Goal: Task Accomplishment & Management: Use online tool/utility

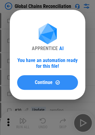
click at [39, 57] on div "You have an automation ready for this file!" at bounding box center [47, 63] width 61 height 12
click at [34, 80] on div "Continue" at bounding box center [47, 82] width 46 height 5
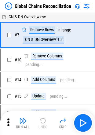
click at [10, 6] on img at bounding box center [8, 5] width 7 height 7
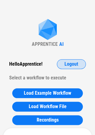
click at [80, 60] on button "Logout" at bounding box center [71, 64] width 29 height 10
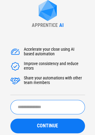
click at [38, 103] on input "text" at bounding box center [47, 107] width 75 height 14
type input "********"
click at [10, 119] on button "CONTINUE" at bounding box center [47, 126] width 75 height 15
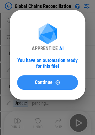
click at [53, 83] on div "Continue" at bounding box center [47, 82] width 46 height 5
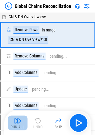
click at [23, 122] on button "Run All" at bounding box center [18, 122] width 20 height 15
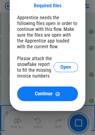
scroll to position [532, 0]
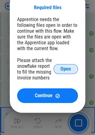
click at [60, 71] on button "Open" at bounding box center [65, 69] width 24 height 10
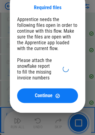
scroll to position [521, 0]
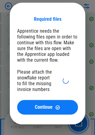
click at [8, 5] on div "Required files Apprentice needs the following files open in order to continue w…" at bounding box center [47, 63] width 95 height 141
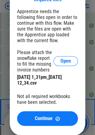
scroll to position [541, 0]
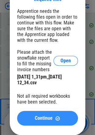
click at [51, 118] on span "Continue" at bounding box center [44, 118] width 18 height 5
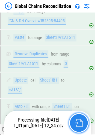
click at [73, 122] on button "button" at bounding box center [79, 123] width 20 height 20
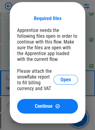
scroll to position [1065, 0]
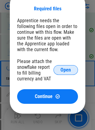
click at [67, 72] on span "Open" at bounding box center [65, 70] width 10 height 5
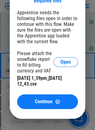
scroll to position [1075, 0]
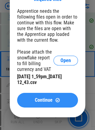
click at [27, 102] on div "Continue" at bounding box center [47, 100] width 46 height 5
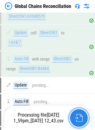
click at [75, 114] on img "button" at bounding box center [79, 118] width 8 height 8
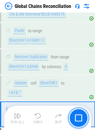
scroll to position [1629, 0]
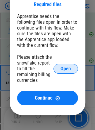
click at [62, 71] on span "Open" at bounding box center [65, 69] width 10 height 5
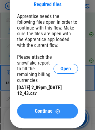
click at [34, 114] on div "Continue" at bounding box center [47, 111] width 46 height 5
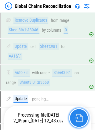
click at [74, 117] on button "button" at bounding box center [79, 118] width 20 height 20
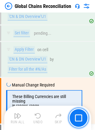
scroll to position [1806, 0]
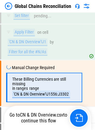
scroll to position [1806, 0]
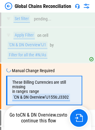
scroll to position [1806, 0]
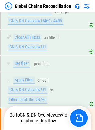
scroll to position [1806, 0]
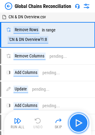
click at [80, 118] on img "button" at bounding box center [79, 123] width 10 height 10
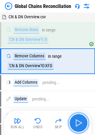
click at [79, 120] on img "button" at bounding box center [79, 123] width 10 height 10
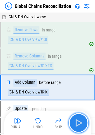
click at [80, 120] on img "button" at bounding box center [79, 123] width 10 height 10
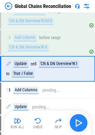
scroll to position [45, 0]
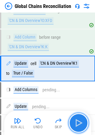
click at [80, 120] on img "button" at bounding box center [79, 123] width 10 height 10
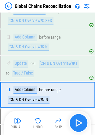
scroll to position [71, 0]
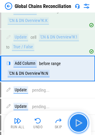
click at [80, 120] on img "button" at bounding box center [79, 123] width 10 height 10
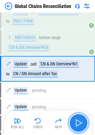
click at [80, 120] on img "button" at bounding box center [79, 123] width 10 height 10
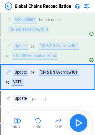
scroll to position [123, 0]
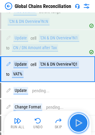
click at [81, 123] on img "button" at bounding box center [79, 123] width 10 height 10
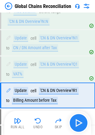
scroll to position [150, 0]
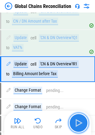
click at [81, 123] on img "button" at bounding box center [79, 123] width 10 height 10
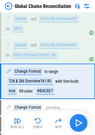
scroll to position [181, 0]
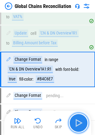
click at [78, 120] on img "button" at bounding box center [79, 123] width 10 height 10
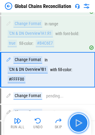
click at [78, 120] on img "button" at bounding box center [79, 123] width 10 height 10
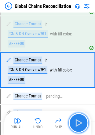
click at [78, 120] on img "button" at bounding box center [79, 123] width 10 height 10
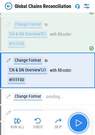
click at [78, 120] on img "button" at bounding box center [79, 123] width 10 height 10
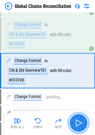
click at [78, 120] on img "button" at bounding box center [79, 123] width 10 height 10
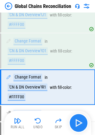
scroll to position [359, 0]
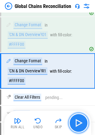
click at [78, 126] on img "button" at bounding box center [79, 123] width 10 height 10
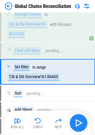
scroll to position [407, 0]
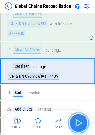
click at [82, 118] on img "button" at bounding box center [79, 123] width 10 height 10
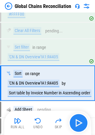
scroll to position [438, 0]
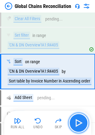
click at [76, 120] on img "button" at bounding box center [79, 123] width 10 height 10
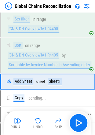
scroll to position [453, 0]
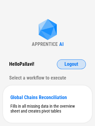
click at [69, 60] on button "Logout" at bounding box center [71, 64] width 29 height 10
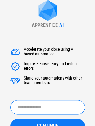
click at [27, 106] on input "text" at bounding box center [47, 107] width 75 height 14
type input "******"
click at [10, 119] on button "CONTINUE" at bounding box center [47, 126] width 75 height 15
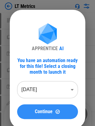
click at [40, 108] on button "Continue" at bounding box center [47, 111] width 61 height 15
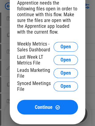
scroll to position [36, 0]
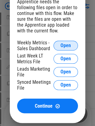
click at [64, 45] on span "Open" at bounding box center [65, 45] width 10 height 5
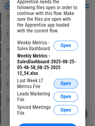
click at [59, 86] on button "Open" at bounding box center [65, 84] width 24 height 10
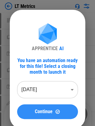
click at [41, 106] on button "Continue" at bounding box center [47, 111] width 61 height 15
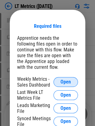
click at [64, 86] on button "Open" at bounding box center [65, 82] width 24 height 10
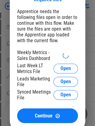
scroll to position [27, 0]
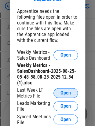
click at [73, 93] on button "Open" at bounding box center [65, 93] width 24 height 10
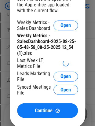
scroll to position [57, 0]
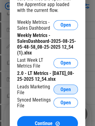
click at [58, 91] on button "Open" at bounding box center [65, 89] width 24 height 10
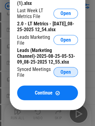
click at [63, 77] on button "Open" at bounding box center [65, 72] width 24 height 10
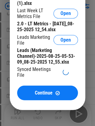
scroll to position [102, 0]
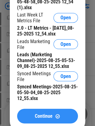
click at [44, 113] on button "Continue" at bounding box center [47, 115] width 61 height 15
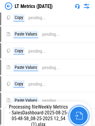
click at [75, 109] on button "button" at bounding box center [79, 116] width 20 height 20
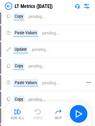
scroll to position [0, 0]
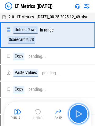
click at [76, 109] on img "button" at bounding box center [79, 114] width 10 height 10
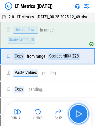
click at [76, 109] on img "button" at bounding box center [79, 114] width 10 height 10
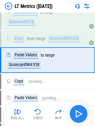
scroll to position [25, 0]
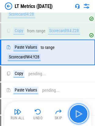
click at [76, 109] on img "button" at bounding box center [79, 114] width 10 height 10
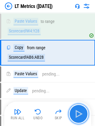
click at [76, 109] on img "button" at bounding box center [79, 114] width 10 height 10
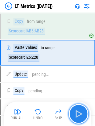
click at [76, 109] on img "button" at bounding box center [79, 114] width 10 height 10
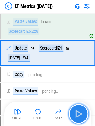
click at [76, 109] on img "button" at bounding box center [79, 114] width 10 height 10
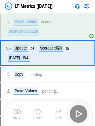
click at [76, 109] on div "Run All Undo Skip" at bounding box center [48, 114] width 81 height 20
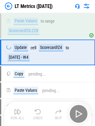
click at [76, 109] on div "Run All Undo Skip" at bounding box center [48, 114] width 81 height 20
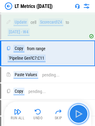
click at [76, 109] on img "button" at bounding box center [79, 114] width 10 height 10
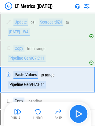
scroll to position [156, 0]
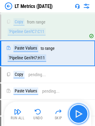
click at [76, 109] on img "button" at bounding box center [79, 114] width 10 height 10
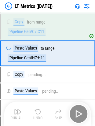
click at [76, 109] on div "Run All Undo Skip" at bounding box center [48, 114] width 81 height 20
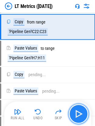
click at [76, 109] on img "button" at bounding box center [79, 114] width 10 height 10
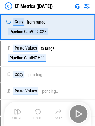
click at [76, 109] on div "Run All Undo Skip" at bounding box center [48, 114] width 81 height 20
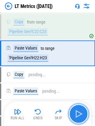
click at [76, 109] on img "button" at bounding box center [79, 114] width 10 height 10
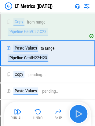
click at [76, 109] on div "Run All Undo Skip" at bounding box center [48, 114] width 81 height 20
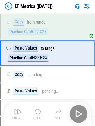
click at [76, 109] on div "Run All Undo Skip" at bounding box center [48, 114] width 81 height 20
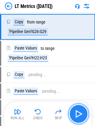
click at [76, 109] on img "button" at bounding box center [79, 114] width 10 height 10
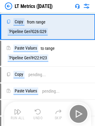
click at [76, 109] on div "Run All Undo Skip" at bounding box center [48, 114] width 81 height 20
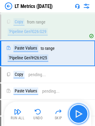
click at [76, 109] on img "button" at bounding box center [79, 114] width 10 height 10
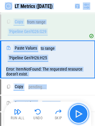
click at [76, 109] on img "button" at bounding box center [79, 114] width 10 height 10
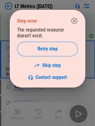
click at [76, 109] on div at bounding box center [47, 63] width 95 height 126
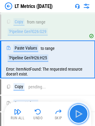
click at [76, 109] on img "button" at bounding box center [79, 114] width 10 height 10
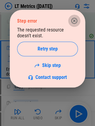
click at [75, 18] on icon "button" at bounding box center [74, 20] width 7 height 7
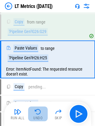
click at [37, 112] on img "button" at bounding box center [37, 111] width 7 height 7
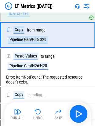
scroll to position [148, 0]
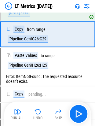
click at [87, 3] on img at bounding box center [86, 5] width 7 height 7
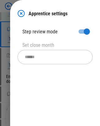
click at [20, 13] on img at bounding box center [20, 13] width 7 height 7
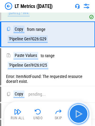
click at [75, 115] on img "button" at bounding box center [79, 114] width 10 height 10
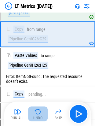
click at [37, 111] on img "button" at bounding box center [37, 111] width 7 height 7
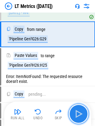
click at [78, 111] on img "button" at bounding box center [79, 114] width 10 height 10
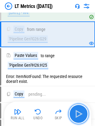
click at [74, 108] on button "button" at bounding box center [79, 114] width 20 height 20
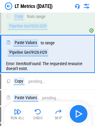
scroll to position [162, 0]
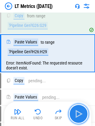
click at [76, 112] on img "button" at bounding box center [79, 114] width 10 height 10
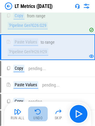
click at [38, 111] on img "button" at bounding box center [37, 111] width 7 height 7
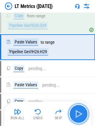
click at [75, 111] on img "button" at bounding box center [79, 114] width 10 height 10
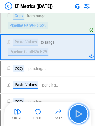
click at [75, 111] on img "button" at bounding box center [79, 114] width 10 height 10
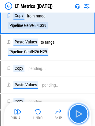
click at [75, 111] on img "button" at bounding box center [79, 114] width 10 height 10
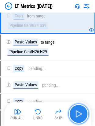
click at [75, 111] on img "button" at bounding box center [79, 114] width 10 height 10
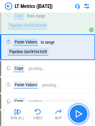
click at [75, 111] on img "button" at bounding box center [79, 114] width 10 height 10
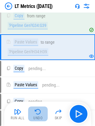
click at [34, 114] on img "button" at bounding box center [37, 111] width 7 height 7
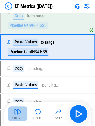
click at [19, 111] on img "button" at bounding box center [17, 111] width 7 height 7
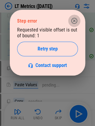
click at [76, 18] on icon "button" at bounding box center [74, 21] width 6 height 6
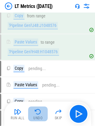
click at [38, 112] on img "button" at bounding box center [37, 111] width 7 height 7
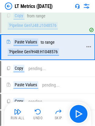
scroll to position [147, 0]
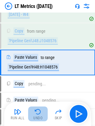
click at [35, 111] on img "button" at bounding box center [37, 111] width 7 height 7
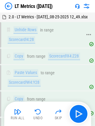
scroll to position [13, 0]
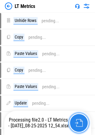
click at [84, 130] on button "button" at bounding box center [79, 123] width 20 height 20
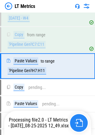
scroll to position [151, 0]
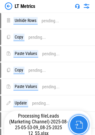
click at [71, 120] on button "button" at bounding box center [79, 125] width 20 height 20
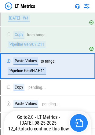
scroll to position [151, 0]
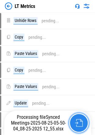
click at [76, 127] on button "button" at bounding box center [79, 123] width 20 height 20
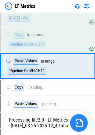
scroll to position [151, 0]
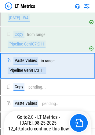
scroll to position [151, 0]
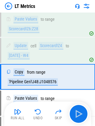
scroll to position [126, 0]
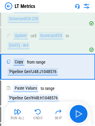
scroll to position [126, 0]
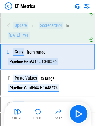
click at [8, 4] on img at bounding box center [8, 5] width 7 height 7
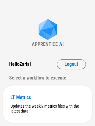
click at [5, 17] on div "APPRENTICE AI Hello Zaria ! Logout Select a workflow to execute LT Metrics Upda…" at bounding box center [47, 70] width 95 height 141
click at [49, 108] on div "Updates the weekly metrics files with the latest data" at bounding box center [47, 109] width 74 height 10
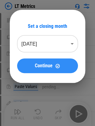
click at [29, 69] on button "Continue" at bounding box center [47, 65] width 61 height 15
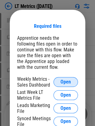
click at [60, 78] on button "Open" at bounding box center [65, 82] width 24 height 10
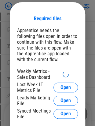
scroll to position [13, 0]
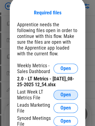
click at [56, 94] on button "Open" at bounding box center [65, 95] width 24 height 10
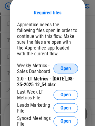
click at [68, 70] on span "Open" at bounding box center [65, 68] width 10 height 5
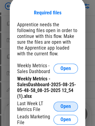
click at [65, 107] on span "Open" at bounding box center [65, 106] width 10 height 5
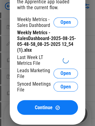
scroll to position [60, 0]
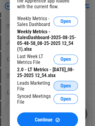
click at [64, 90] on button "Open" at bounding box center [65, 86] width 24 height 10
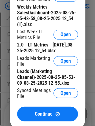
scroll to position [87, 0]
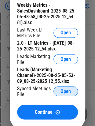
click at [60, 93] on button "Open" at bounding box center [65, 91] width 24 height 10
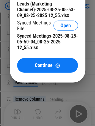
scroll to position [159, 0]
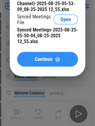
click at [51, 62] on span "Continue" at bounding box center [44, 59] width 18 height 5
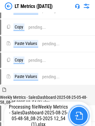
click at [80, 117] on img "button" at bounding box center [79, 116] width 8 height 8
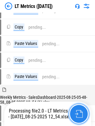
click at [75, 114] on img "button" at bounding box center [79, 114] width 8 height 8
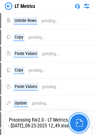
click at [81, 128] on button "button" at bounding box center [79, 123] width 20 height 20
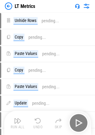
click at [73, 115] on div "Run All Undo Skip" at bounding box center [48, 123] width 81 height 20
click at [78, 120] on div "Run All Undo Skip" at bounding box center [48, 123] width 81 height 20
click at [82, 124] on div "Run All Undo Skip" at bounding box center [48, 123] width 81 height 20
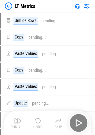
click at [82, 124] on div "Run All Undo Skip" at bounding box center [48, 123] width 81 height 20
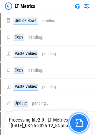
click at [80, 125] on img "button" at bounding box center [79, 123] width 8 height 8
click at [75, 115] on button "button" at bounding box center [79, 123] width 20 height 20
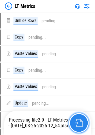
click at [72, 118] on button "button" at bounding box center [79, 123] width 20 height 20
click at [70, 123] on button "button" at bounding box center [79, 123] width 20 height 20
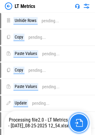
click at [79, 122] on img "button" at bounding box center [79, 123] width 8 height 8
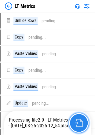
click at [78, 120] on img "button" at bounding box center [79, 123] width 8 height 8
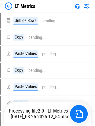
click at [8, 2] on div "LT Metrics" at bounding box center [47, 6] width 95 height 12
click at [8, 6] on img at bounding box center [8, 5] width 7 height 7
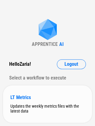
click at [30, 109] on div "Updates the weekly metrics files with the latest data" at bounding box center [47, 109] width 74 height 10
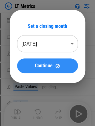
click at [46, 63] on span "Continue" at bounding box center [44, 65] width 18 height 5
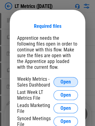
click at [69, 84] on span "Open" at bounding box center [65, 81] width 10 height 5
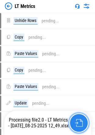
click at [75, 122] on img "button" at bounding box center [79, 123] width 8 height 8
